Goal: Task Accomplishment & Management: Complete application form

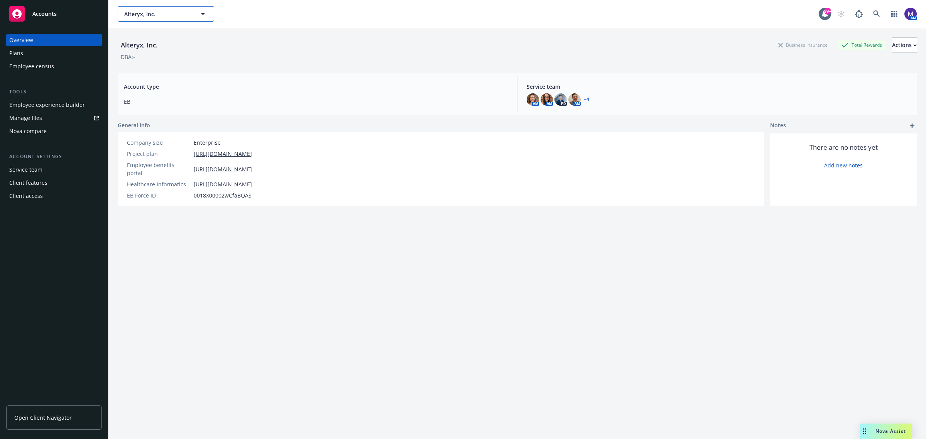
click at [163, 18] on button "Alteryx, Inc." at bounding box center [166, 13] width 96 height 15
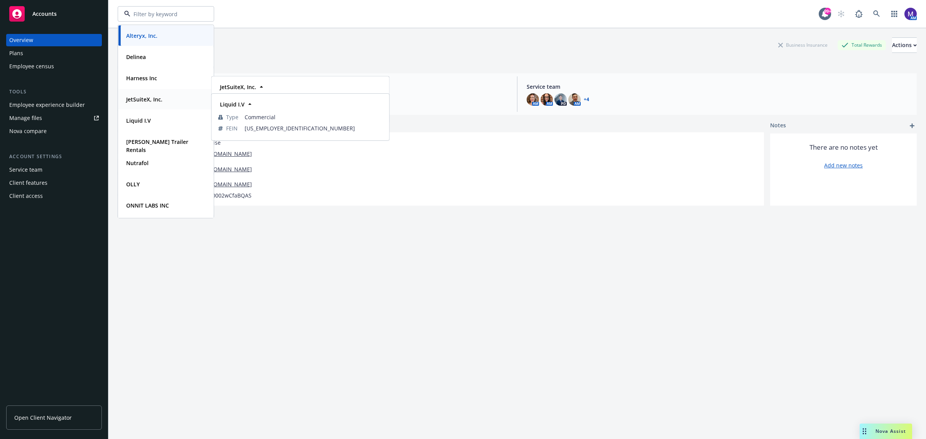
click at [153, 99] on strong "JetSuiteX, Inc." at bounding box center [144, 99] width 36 height 7
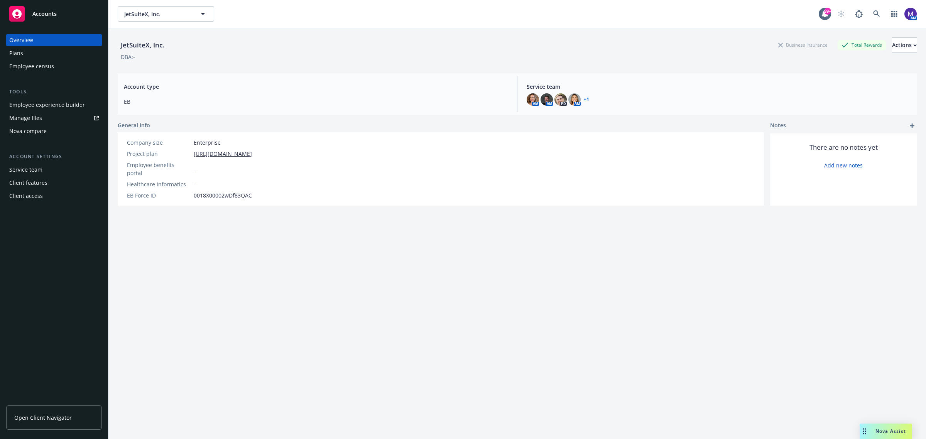
click at [67, 104] on div "Employee experience builder" at bounding box center [47, 105] width 76 height 12
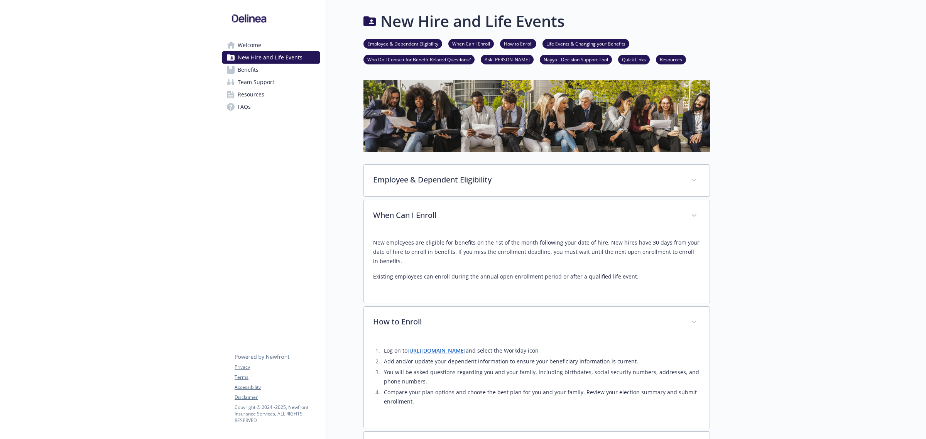
scroll to position [530, 0]
